Goal: Task Accomplishment & Management: Manage account settings

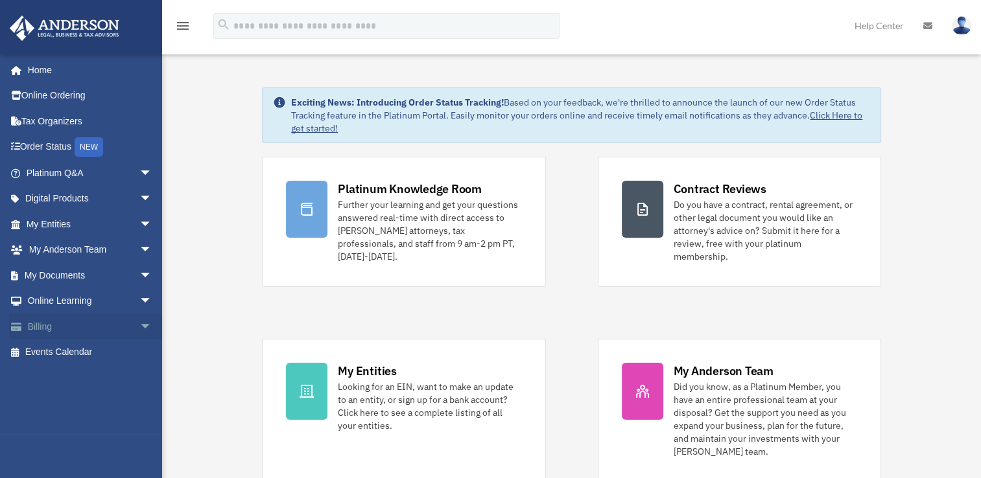
click at [48, 327] on link "Billing arrow_drop_down" at bounding box center [90, 327] width 163 height 26
click at [139, 327] on span "arrow_drop_down" at bounding box center [152, 327] width 26 height 27
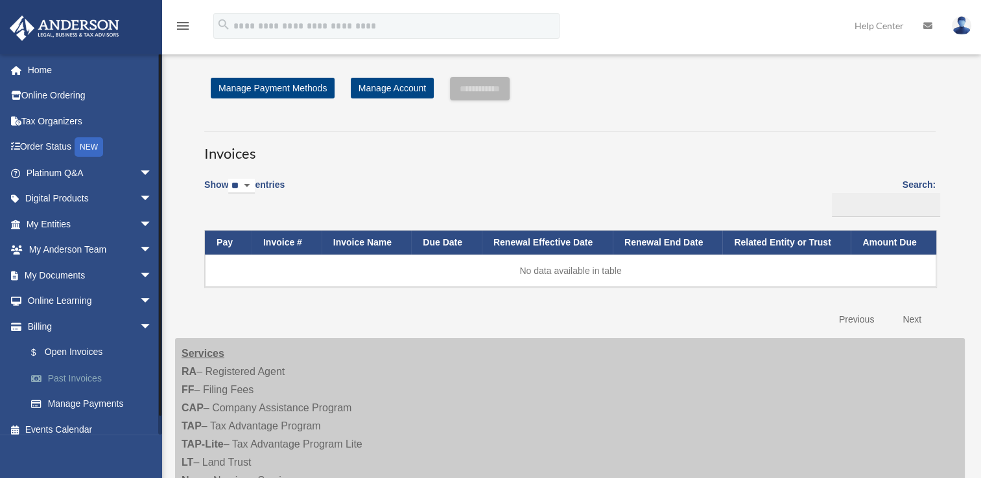
click at [87, 381] on link "Past Invoices" at bounding box center [95, 379] width 154 height 26
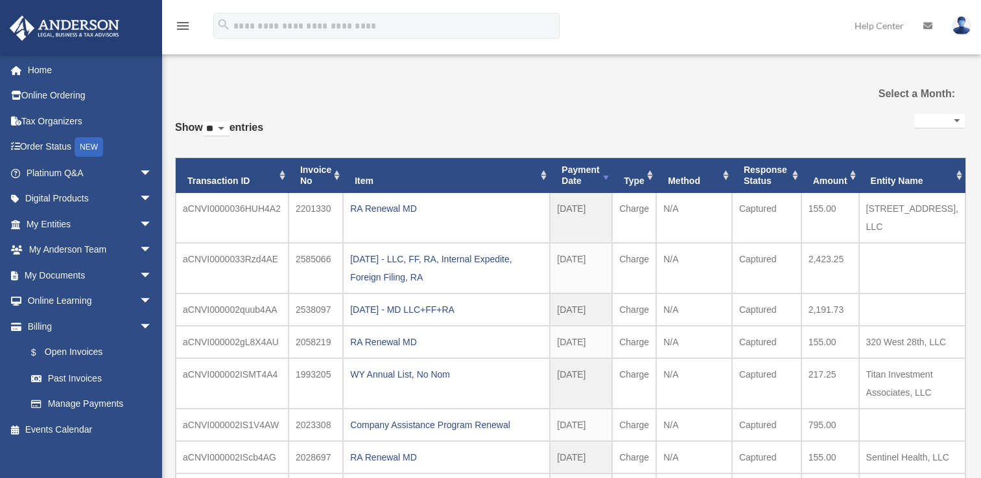
select select
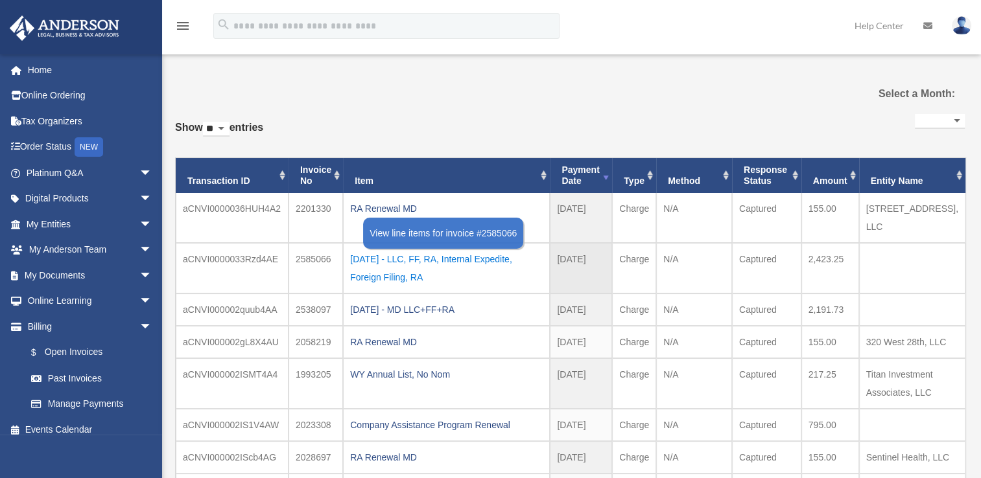
click at [449, 257] on div "[DATE] - LLC, FF, RA, Internal Expedite, Foreign Filing, RA" at bounding box center [446, 268] width 193 height 36
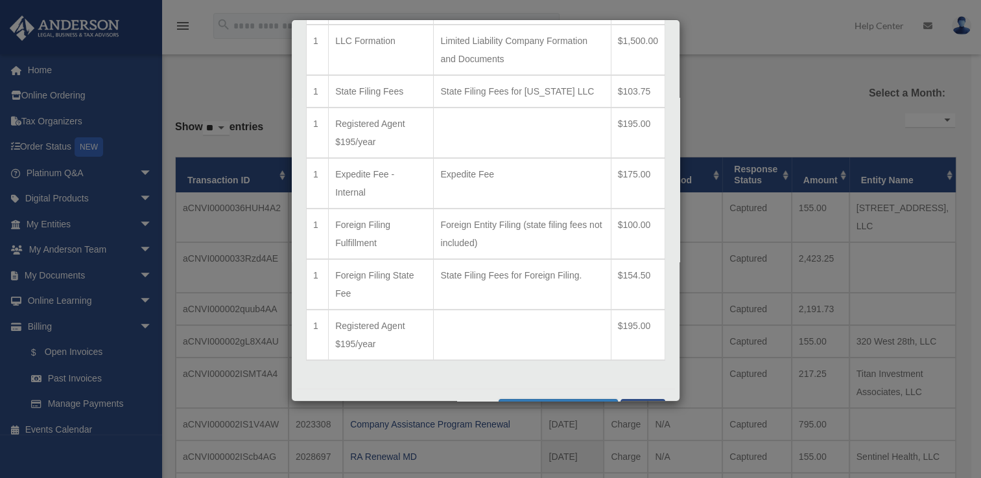
scroll to position [119, 0]
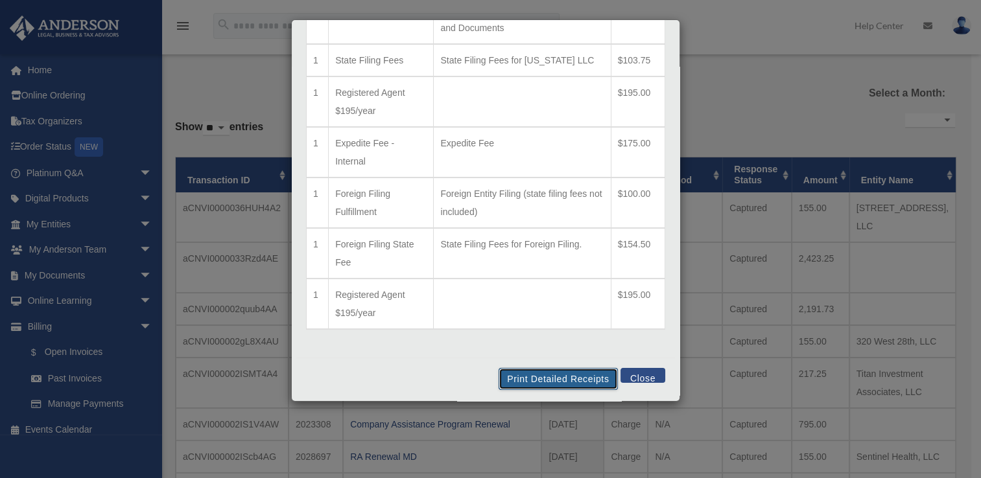
click at [568, 374] on button "Print Detailed Receipts" at bounding box center [557, 379] width 119 height 22
click at [637, 376] on button "Close" at bounding box center [642, 375] width 45 height 15
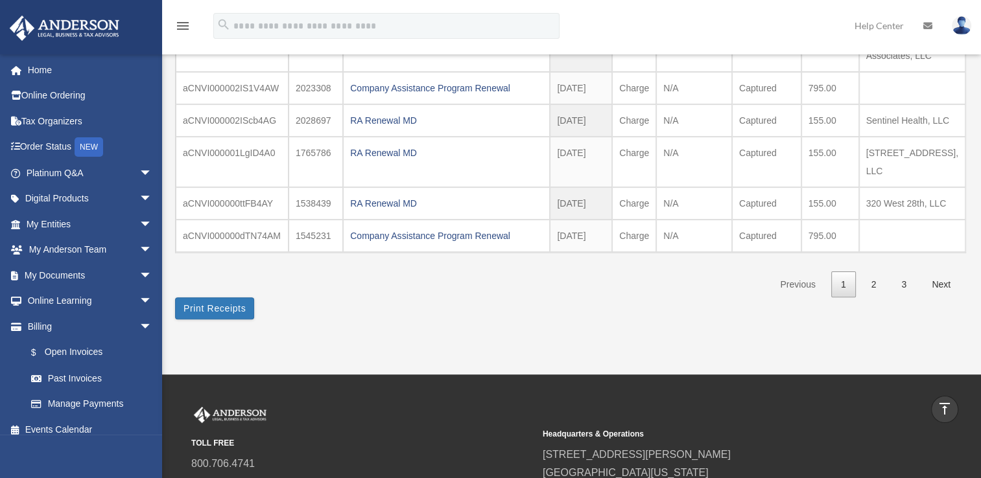
scroll to position [338, 0]
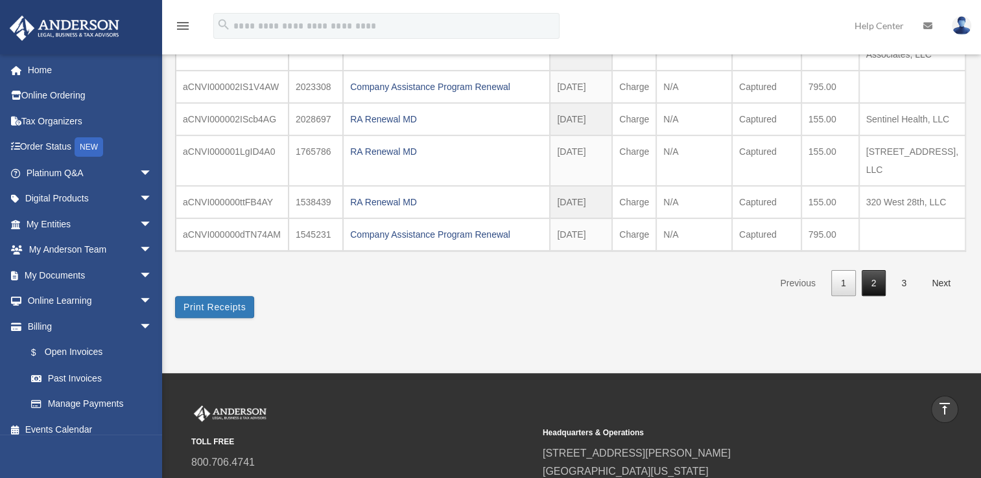
click at [874, 278] on link "2" at bounding box center [874, 283] width 25 height 27
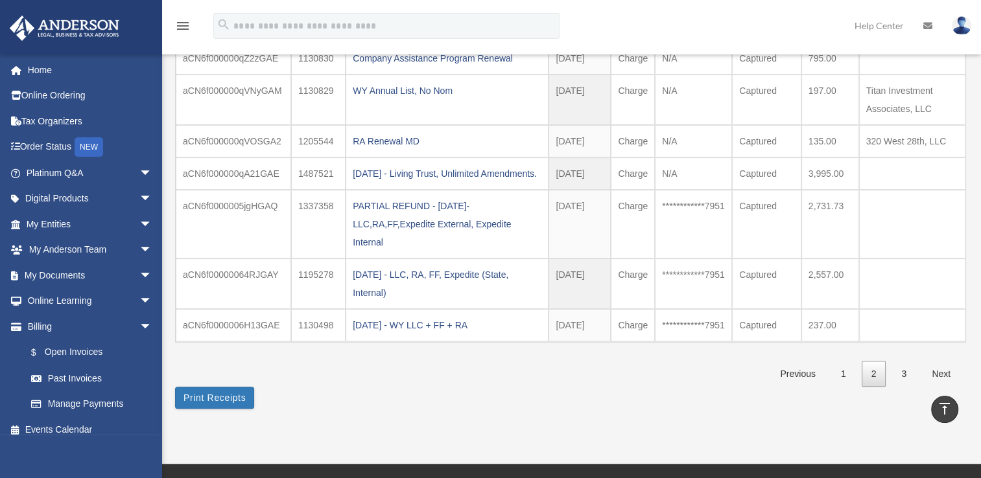
scroll to position [276, 0]
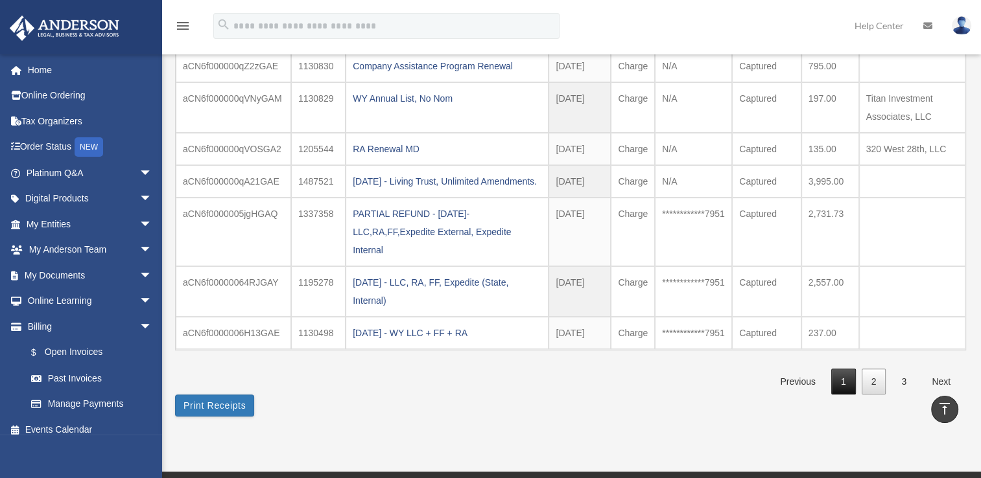
click at [843, 376] on link "1" at bounding box center [843, 382] width 25 height 27
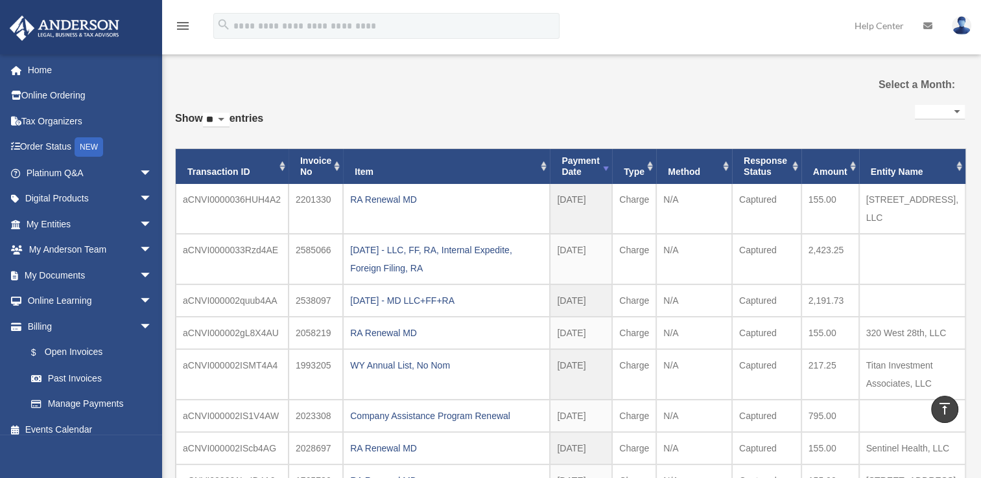
scroll to position [0, 0]
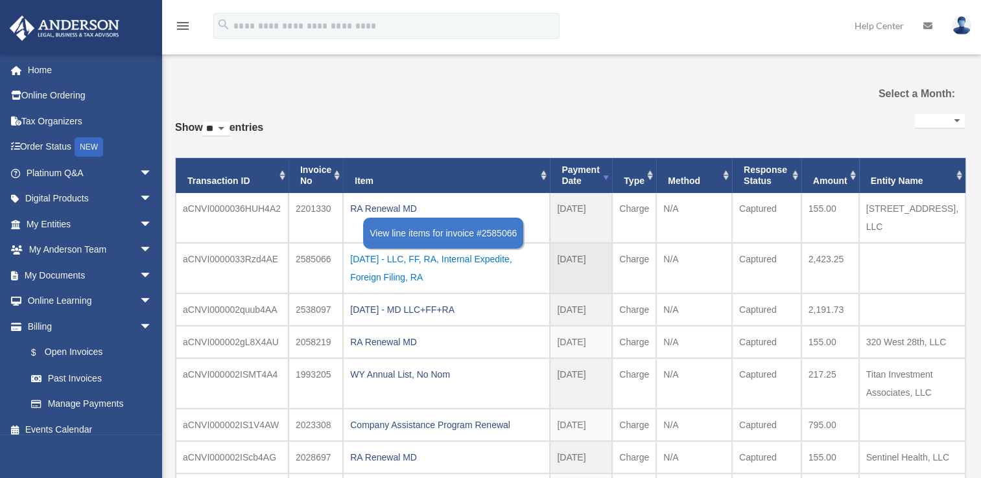
click at [427, 257] on div "[DATE] - LLC, FF, RA, Internal Expedite, Foreign Filing, RA" at bounding box center [446, 268] width 193 height 36
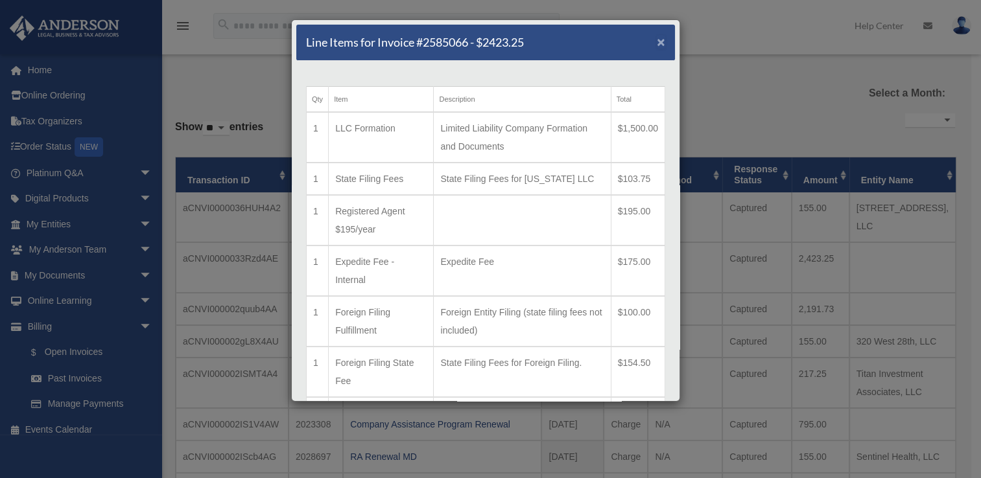
click at [657, 41] on span "×" at bounding box center [661, 41] width 8 height 15
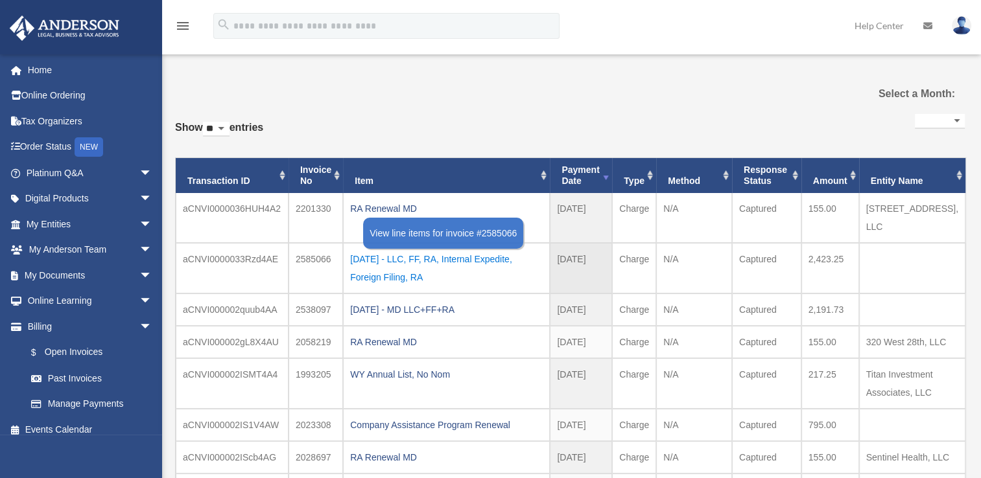
click at [408, 264] on div "[DATE] - LLC, FF, RA, Internal Expedite, Foreign Filing, RA" at bounding box center [446, 268] width 193 height 36
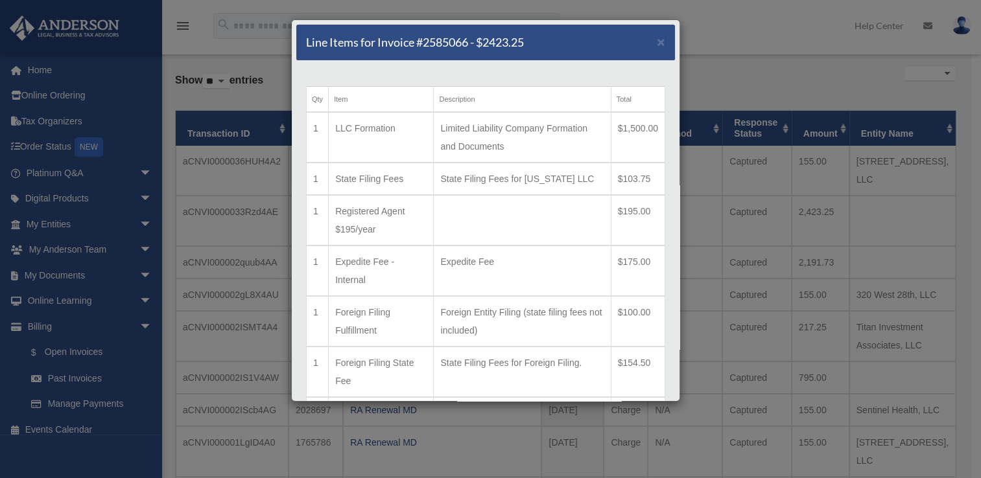
click at [646, 41] on div "Line Items for Invoice #2585066 - $2423.25 ×" at bounding box center [485, 43] width 379 height 36
click at [645, 41] on div "Line Items for Invoice #2585066 - $2423.25 ×" at bounding box center [485, 43] width 379 height 36
click at [657, 44] on span "×" at bounding box center [661, 41] width 8 height 15
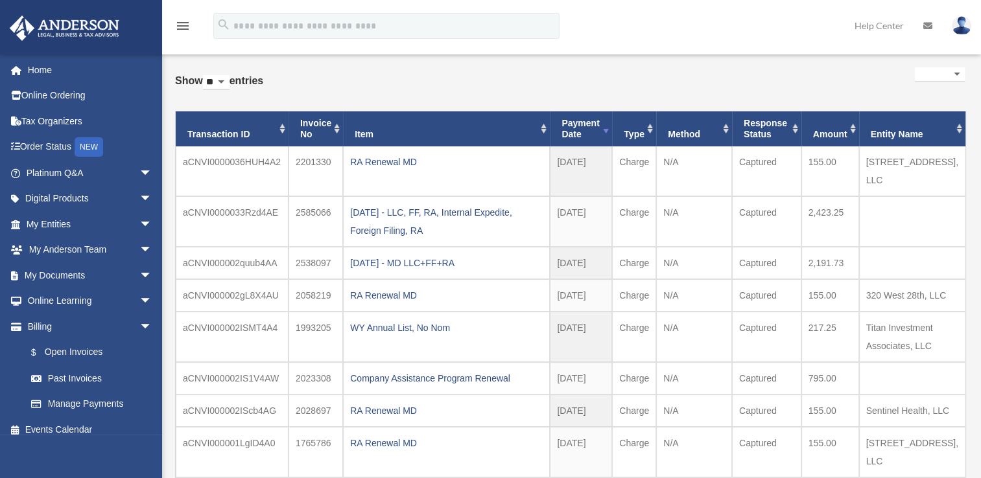
click at [967, 27] on img at bounding box center [961, 25] width 19 height 19
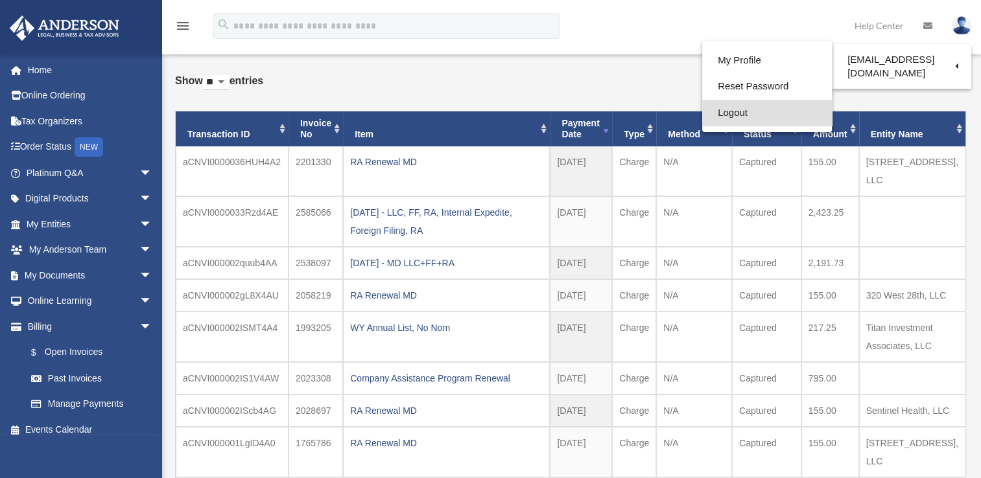
click at [705, 111] on link "Logout" at bounding box center [767, 113] width 130 height 27
